Goal: Task Accomplishment & Management: Manage account settings

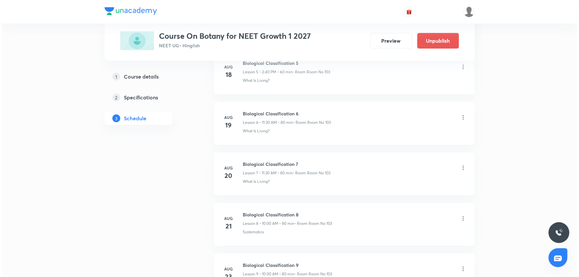
scroll to position [1106, 0]
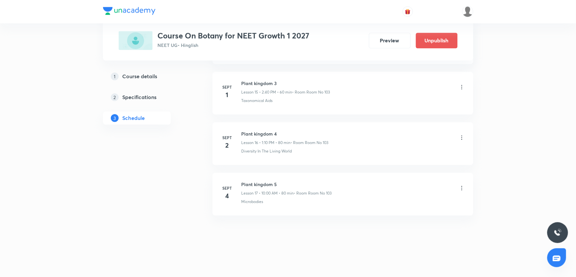
click at [465, 187] on li "Sept 4 Plant kingdom 5 Lesson 17 • 10:00 AM • 80 min • Room Room No 103 Microbo…" at bounding box center [343, 194] width 261 height 43
click at [457, 187] on div "Plant kingdom 5 Lesson 17 • 10:00 AM • 80 min • Room Room No 103" at bounding box center [354, 188] width 224 height 15
click at [462, 188] on icon at bounding box center [461, 188] width 1 height 4
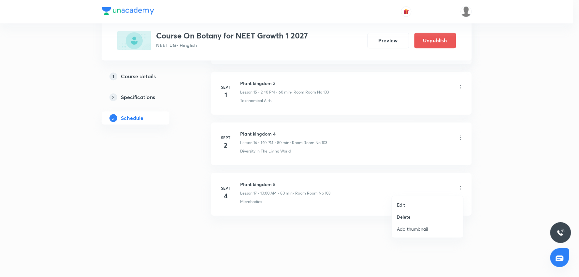
click at [396, 205] on li "Edit" at bounding box center [427, 205] width 71 height 12
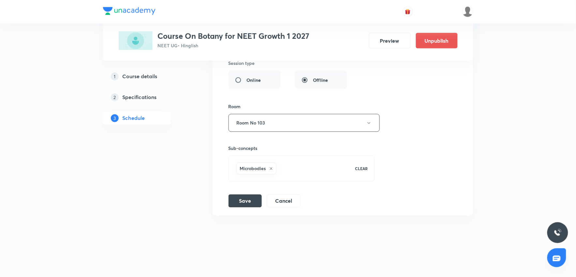
scroll to position [912, 0]
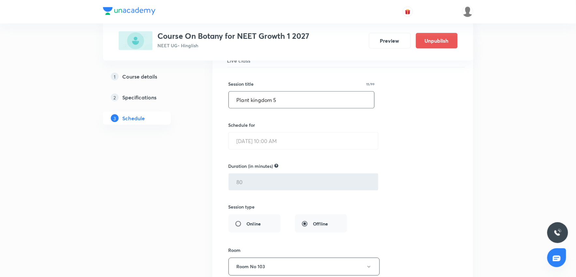
drag, startPoint x: 314, startPoint y: 103, endPoint x: 33, endPoint y: 114, distance: 281.3
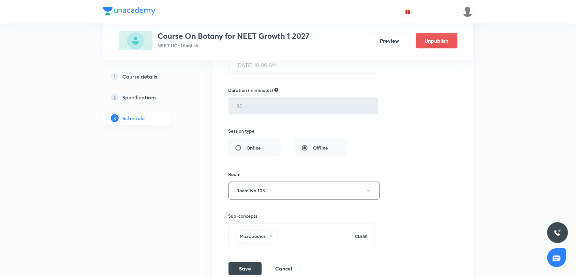
scroll to position [1057, 0]
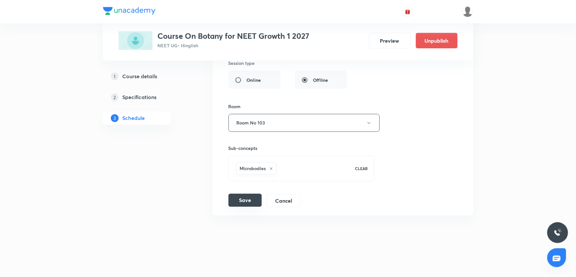
type input "Question Discussion"
click at [243, 200] on button "Save" at bounding box center [245, 200] width 33 height 13
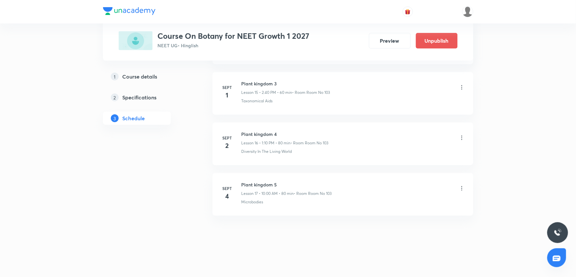
scroll to position [806, 0]
